Goal: Obtain resource: Download file/media

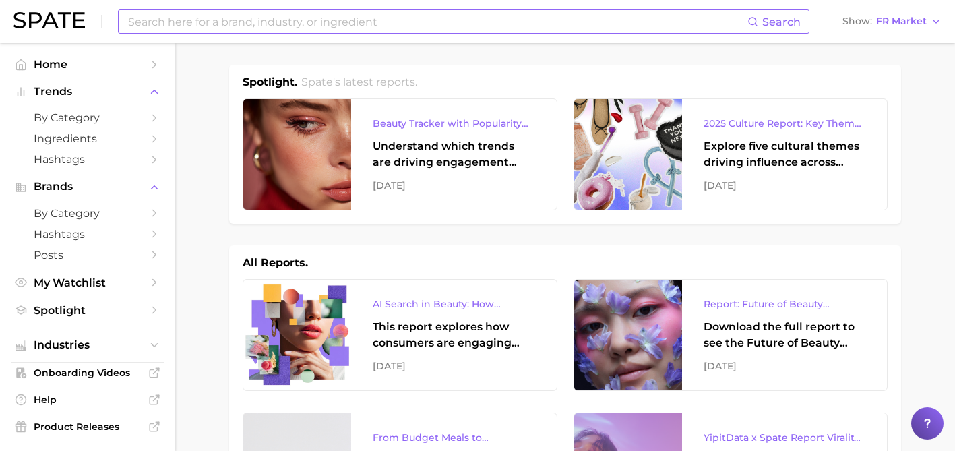
click at [350, 20] on input at bounding box center [437, 21] width 621 height 23
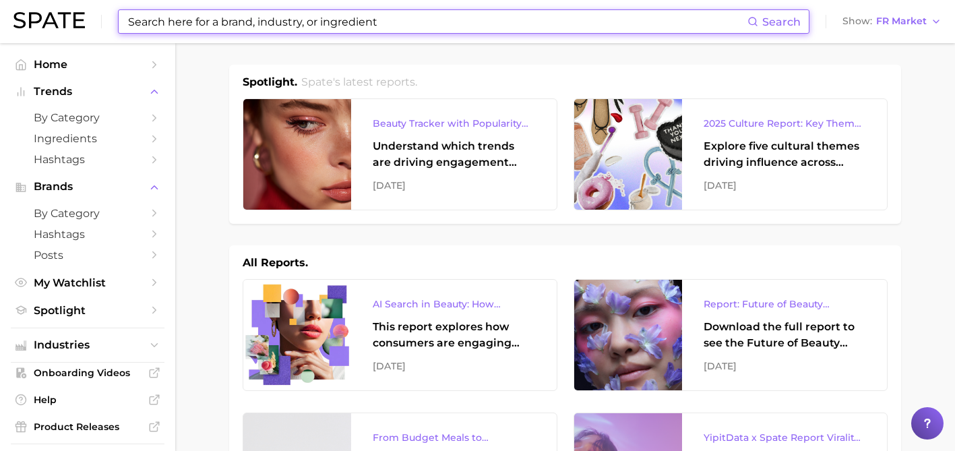
paste input "americano"
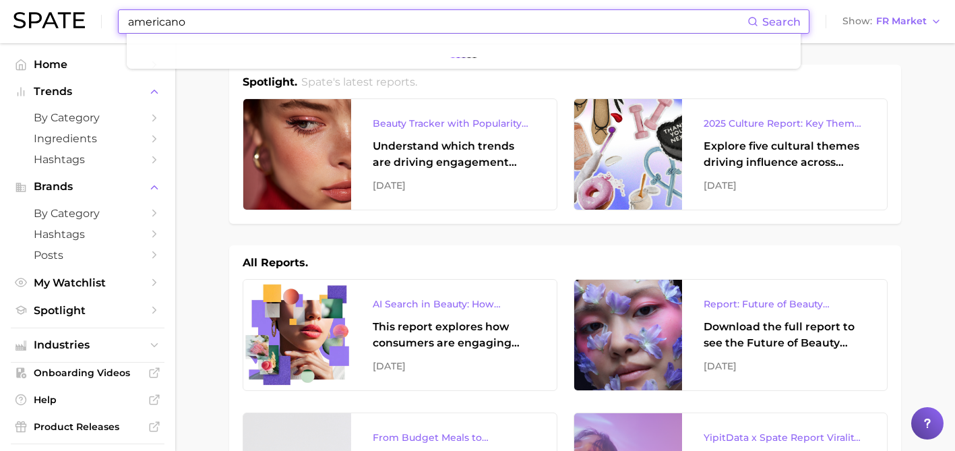
type input "americano"
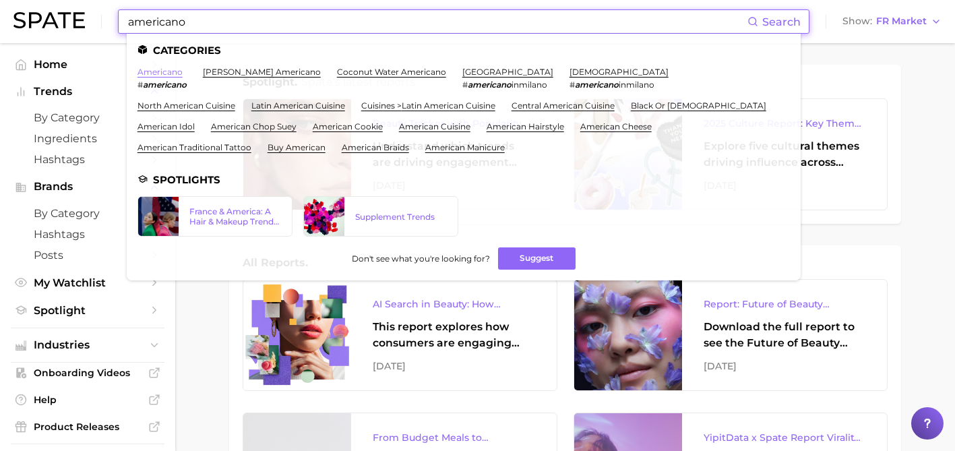
click at [167, 69] on link "americano" at bounding box center [160, 72] width 45 height 10
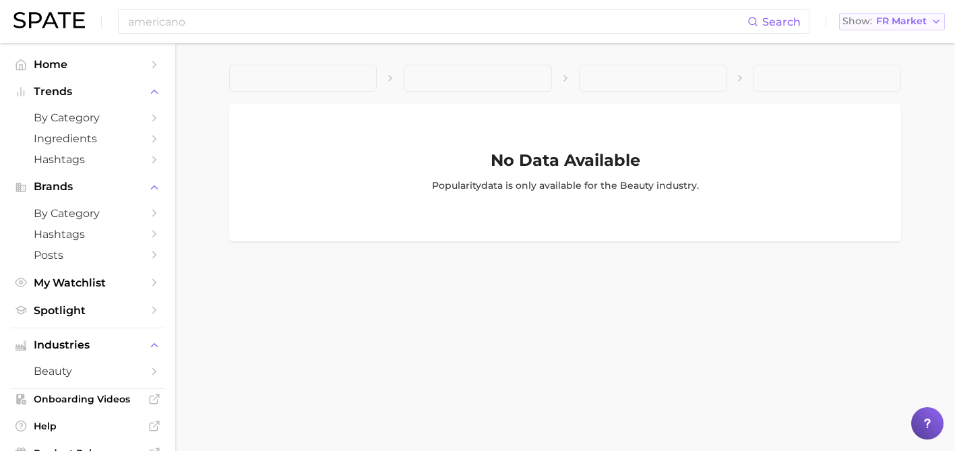
click at [913, 18] on span "FR Market" at bounding box center [902, 21] width 51 height 7
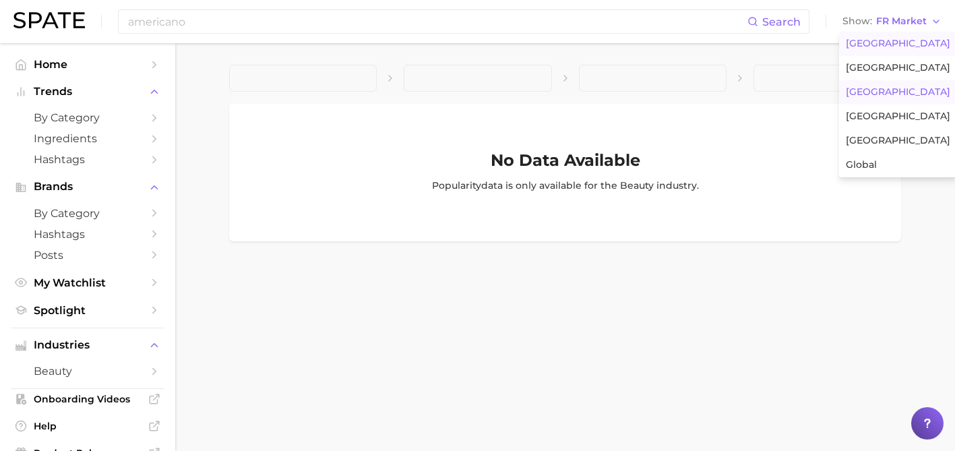
click at [899, 45] on span "[GEOGRAPHIC_DATA]" at bounding box center [898, 43] width 105 height 11
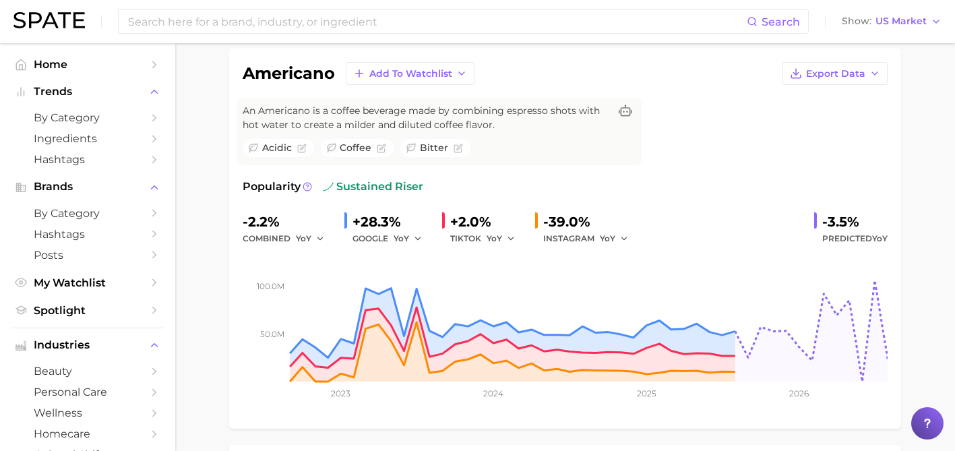
scroll to position [96, 0]
click at [856, 78] on span "Export Data" at bounding box center [835, 74] width 59 height 11
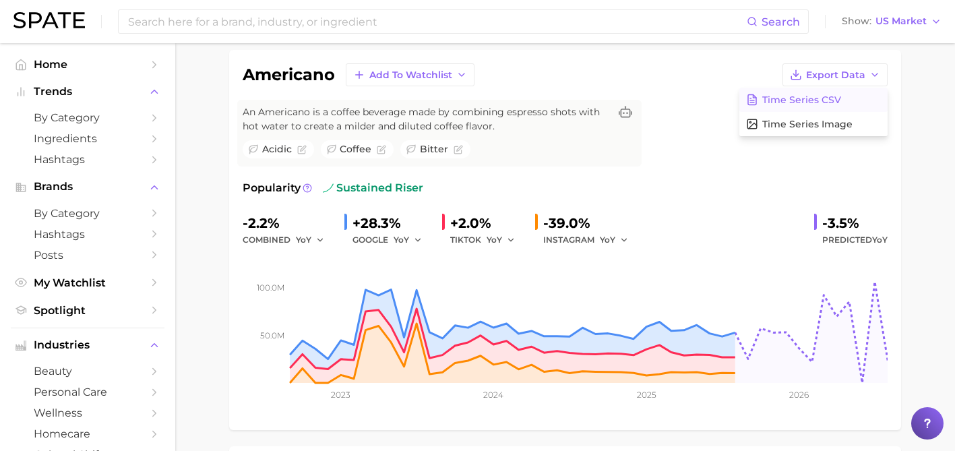
click at [838, 99] on span "Time Series CSV" at bounding box center [802, 99] width 79 height 11
click at [870, 74] on icon "button" at bounding box center [875, 74] width 11 height 11
click at [833, 113] on button "Time Series Image" at bounding box center [814, 124] width 148 height 24
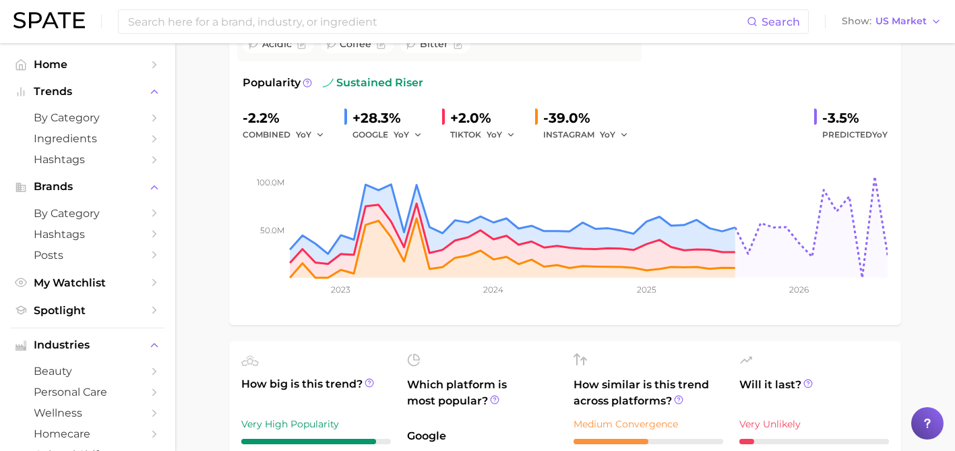
scroll to position [200, 0]
